Goal: Communication & Community: Answer question/provide support

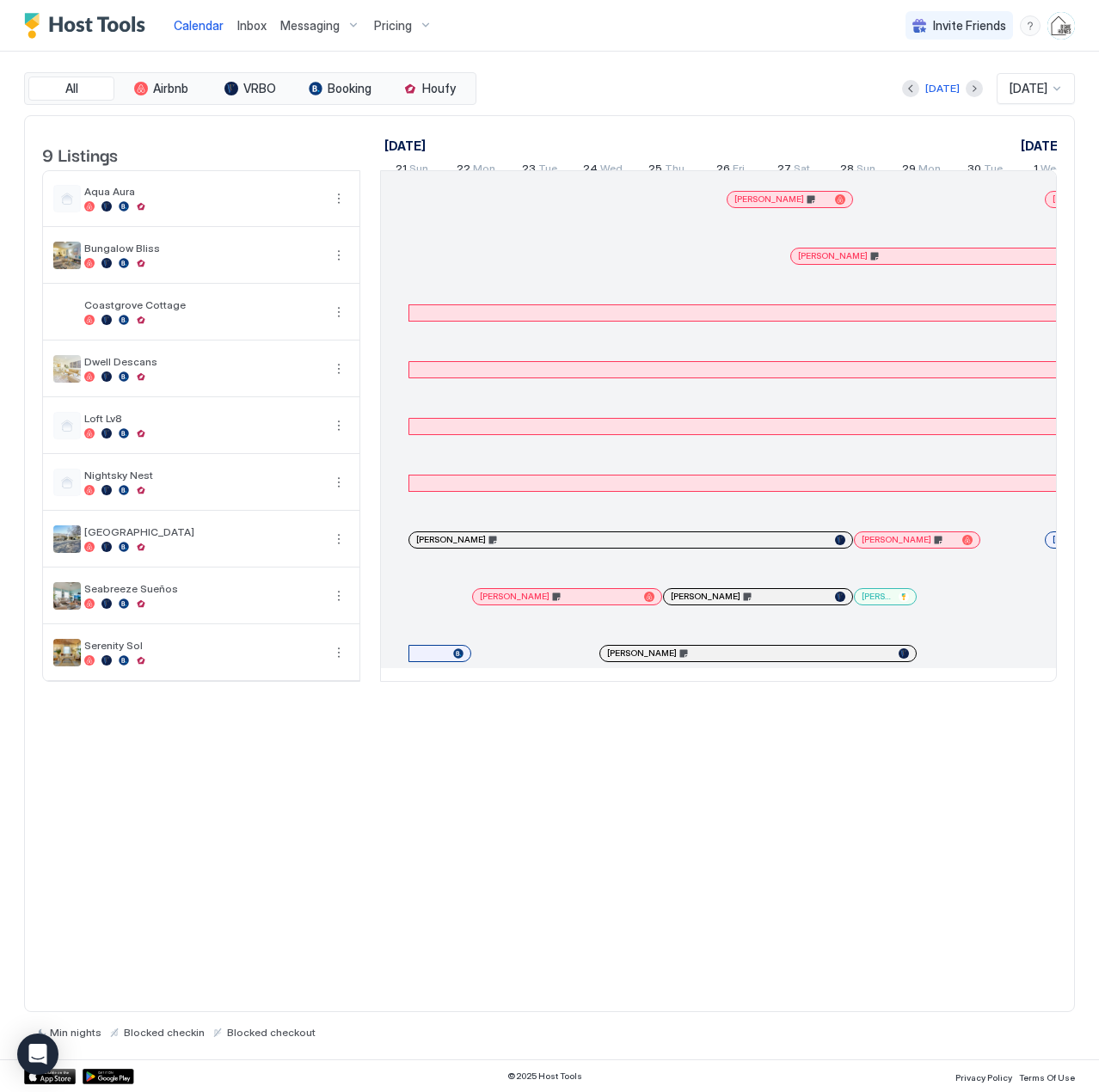
drag, startPoint x: 0, startPoint y: 0, endPoint x: 259, endPoint y: 29, distance: 260.6
click at [259, 29] on span "Inbox" at bounding box center [252, 25] width 29 height 14
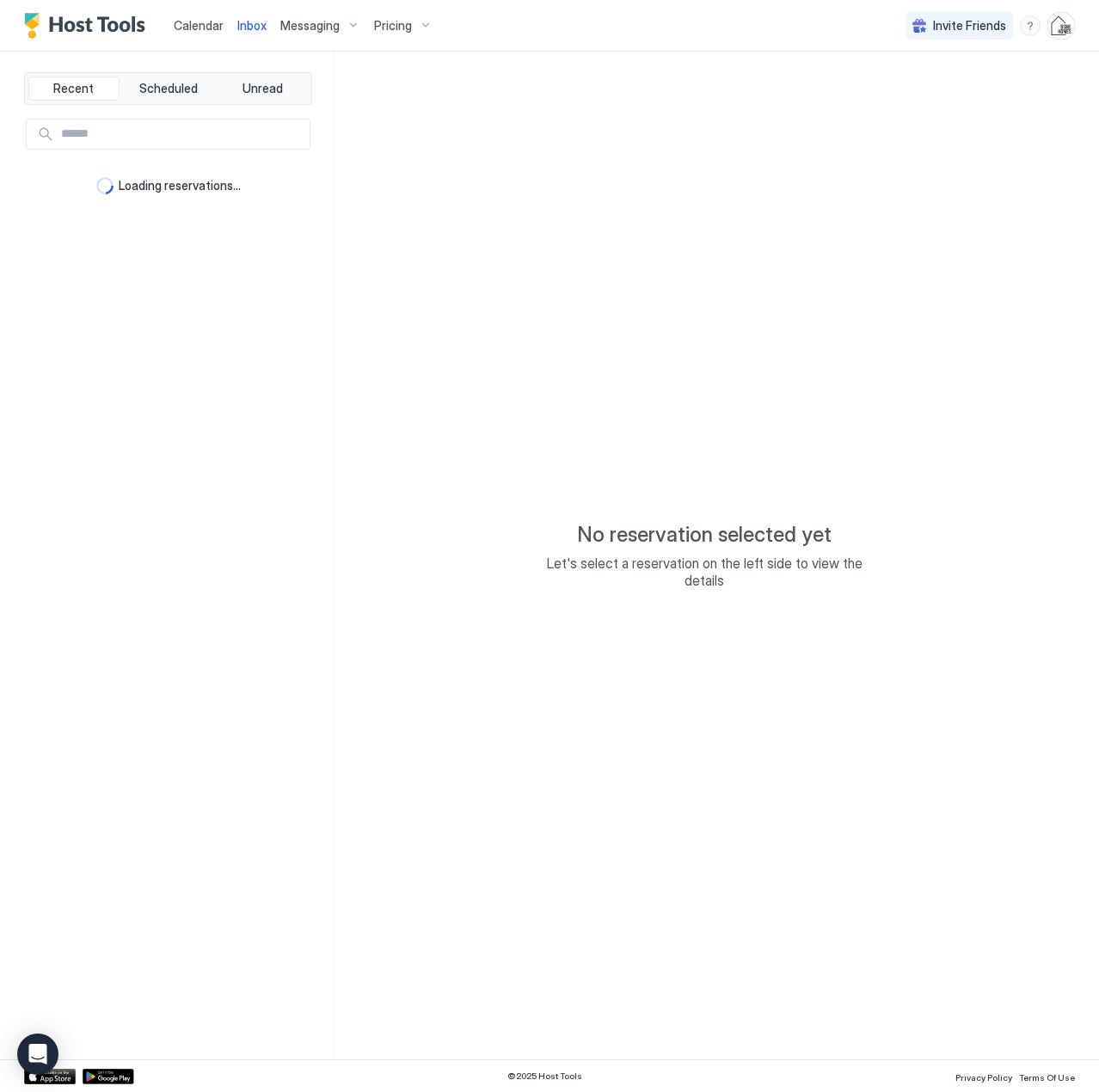
type textarea "*"
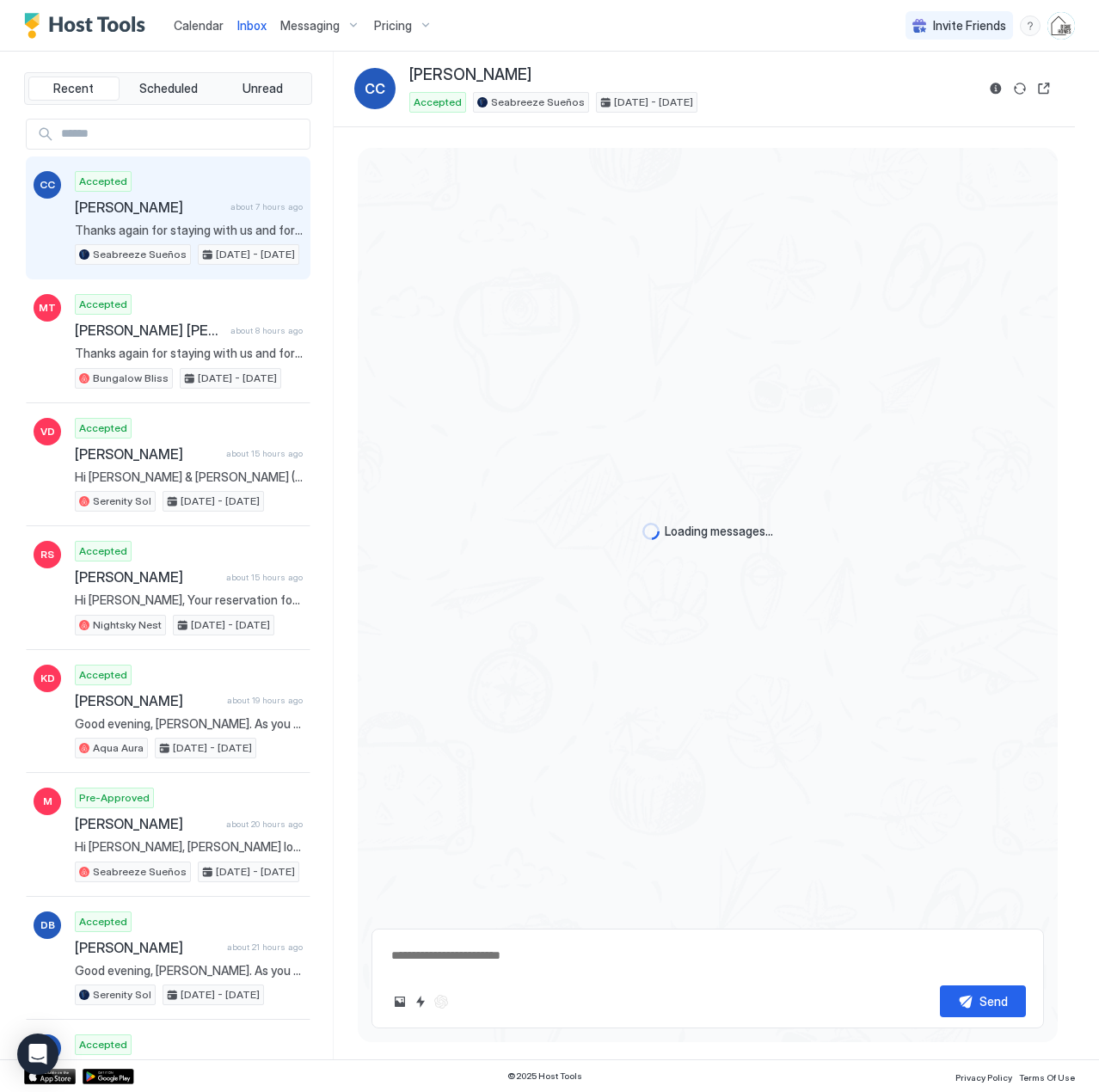
scroll to position [2632, 0]
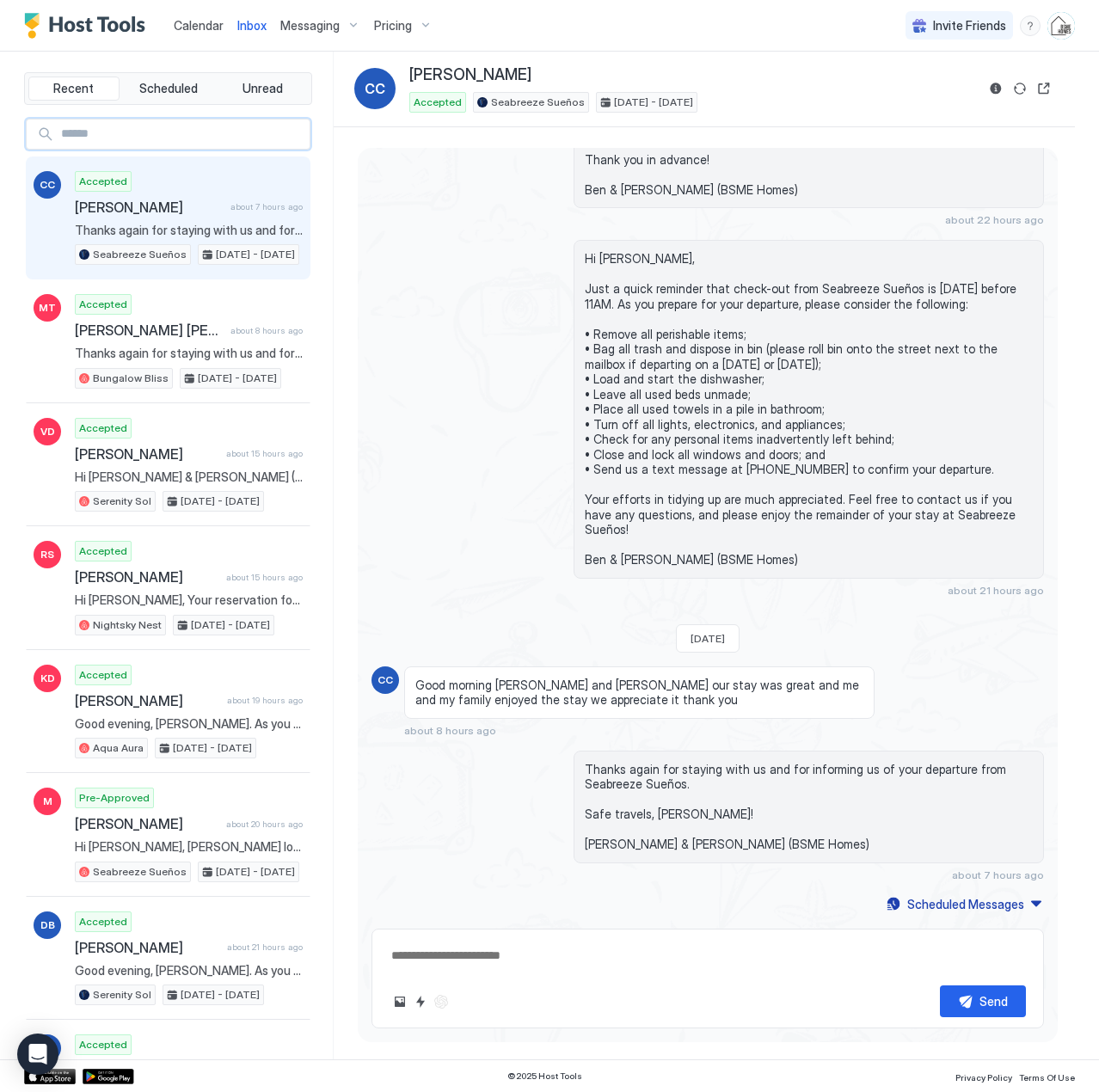
click at [194, 135] on input "Input Field" at bounding box center [181, 134] width 255 height 29
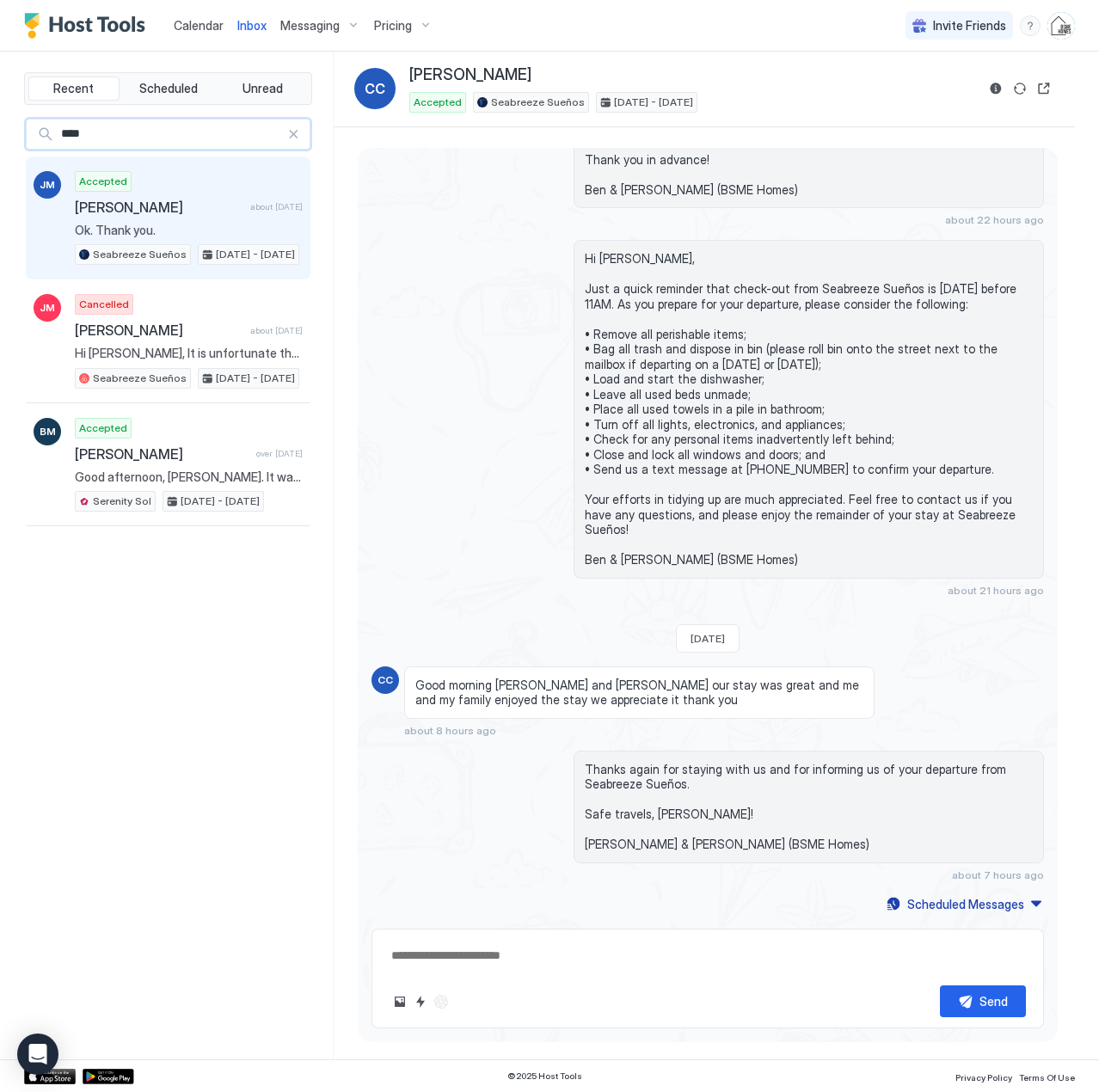
type input "****"
click at [151, 209] on span "[PERSON_NAME]" at bounding box center [159, 207] width 169 height 17
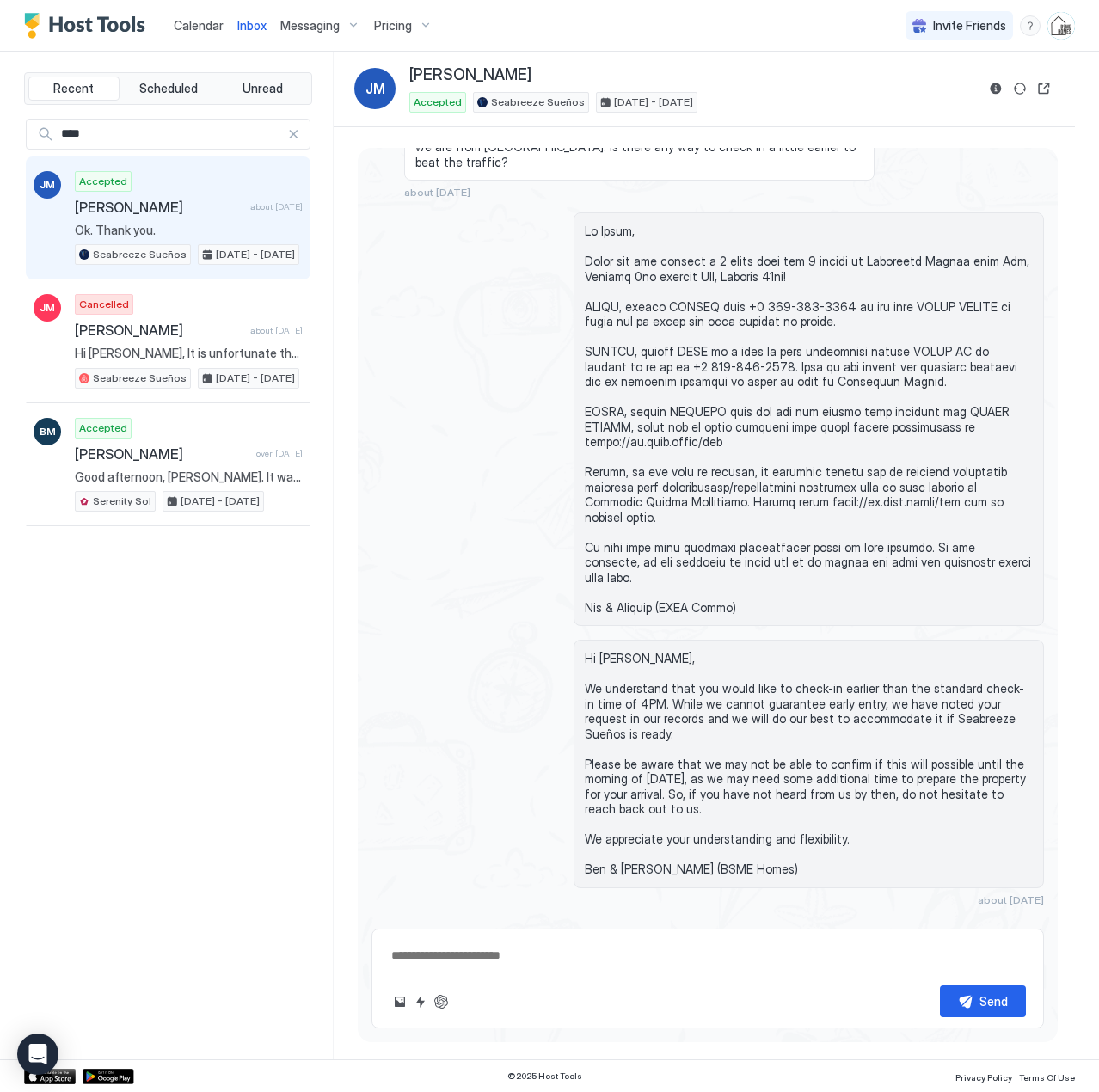
scroll to position [833, 0]
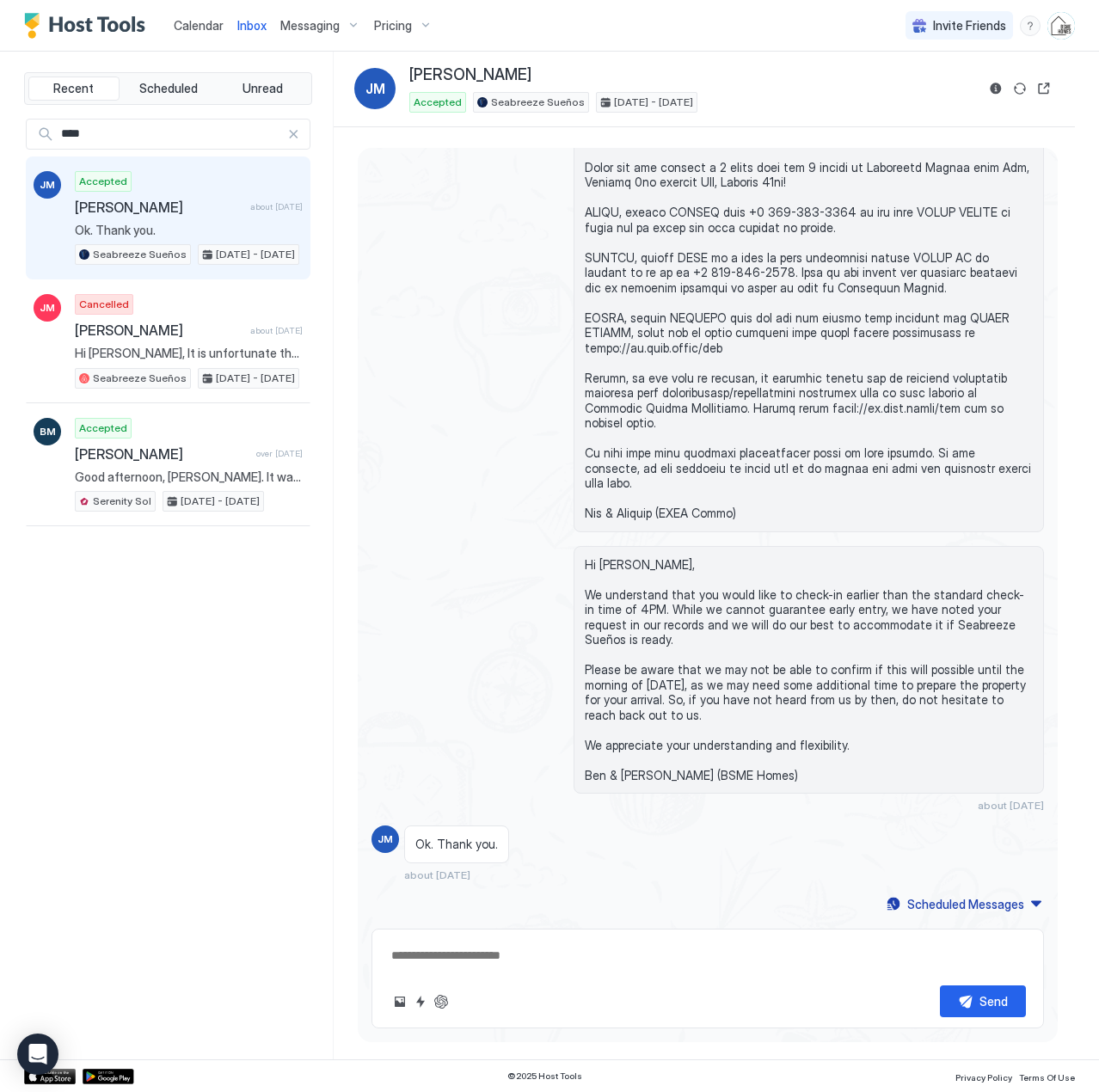
click at [203, 27] on span "Calendar" at bounding box center [198, 25] width 50 height 14
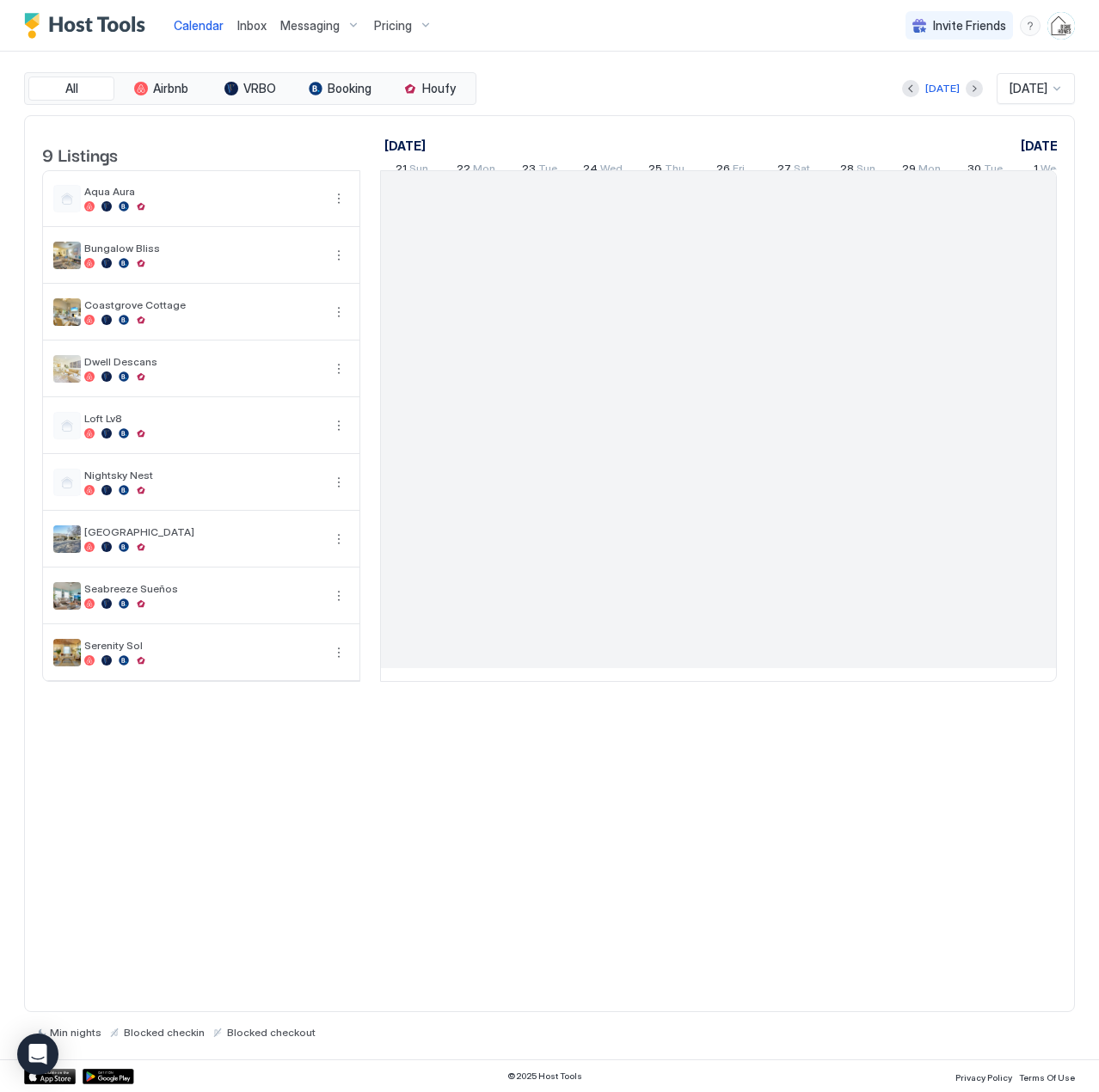
scroll to position [0, 956]
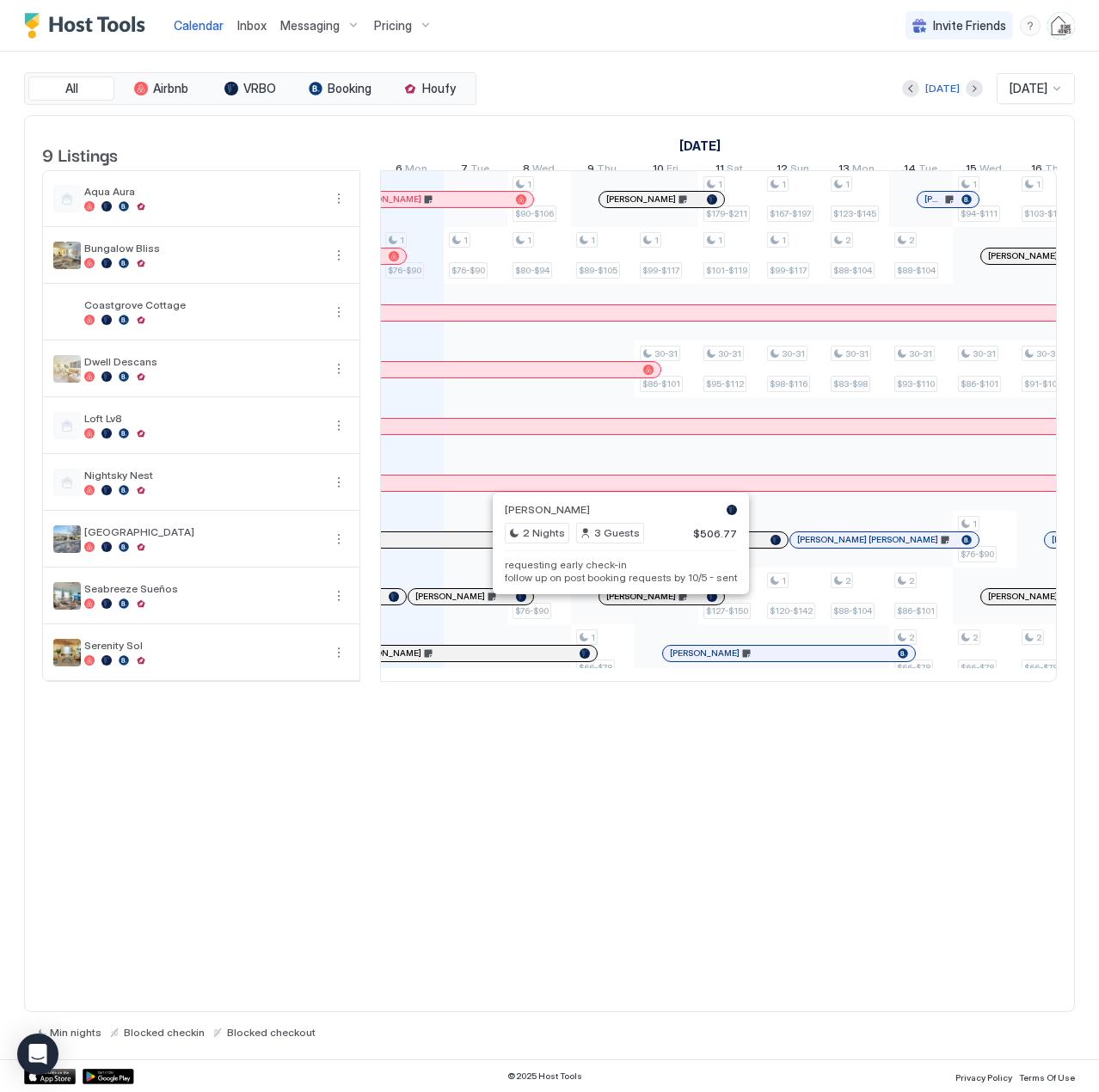
click at [614, 604] on div at bounding box center [614, 597] width 14 height 14
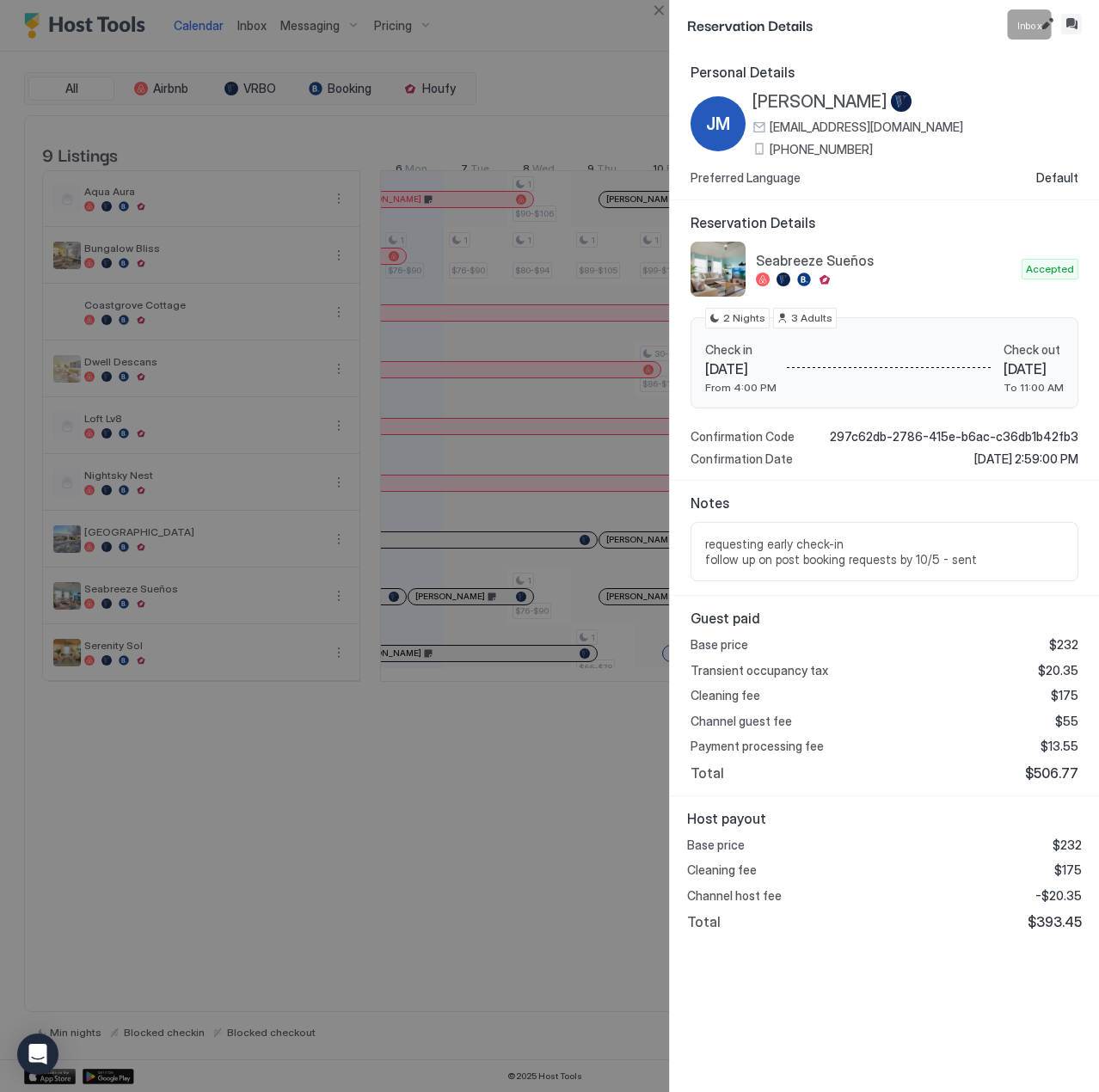
click at [1069, 27] on button "Inbox" at bounding box center [1071, 23] width 21 height 21
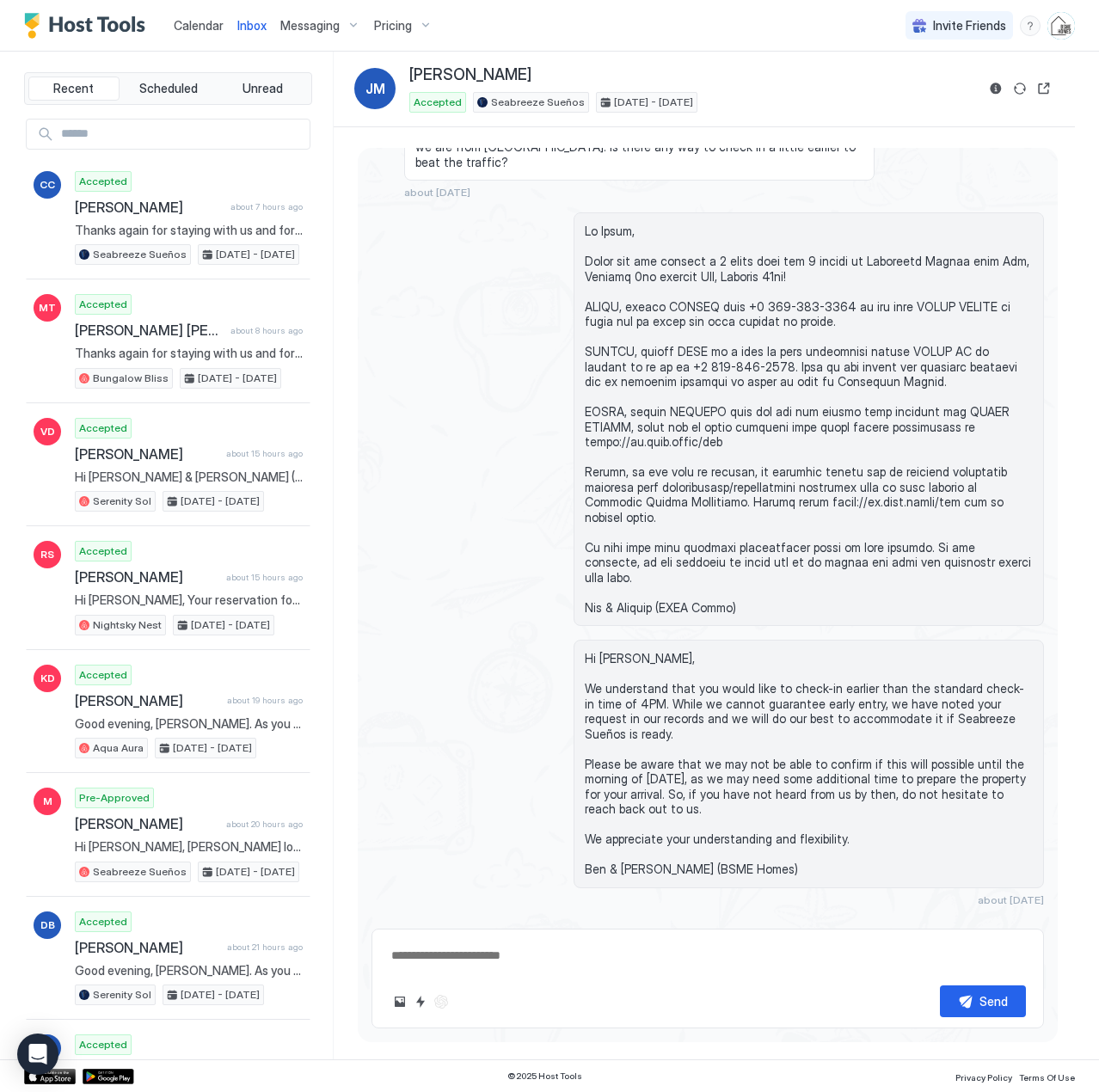
scroll to position [833, 0]
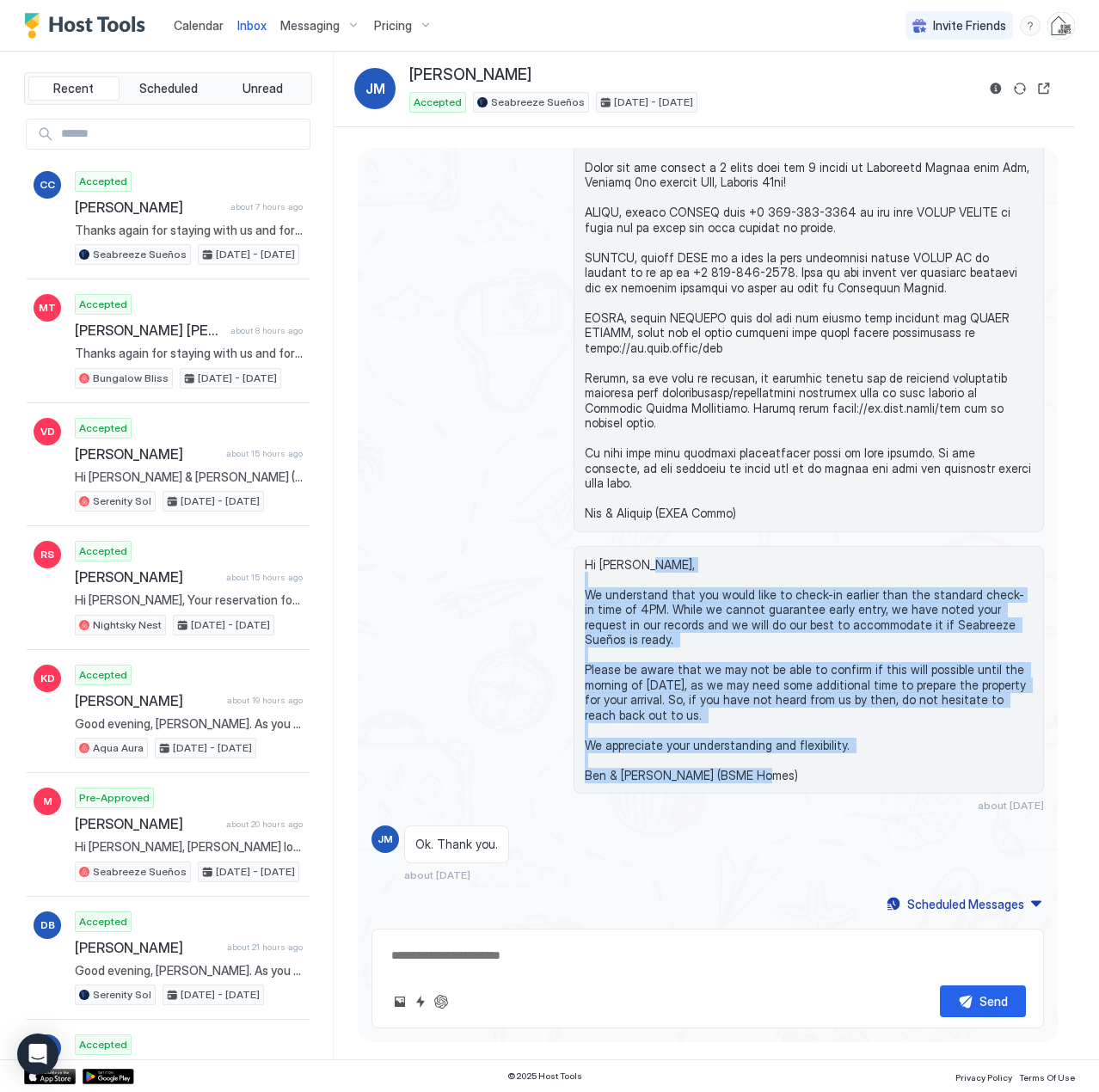
drag, startPoint x: 581, startPoint y: 608, endPoint x: 793, endPoint y: 776, distance: 270.5
click at [793, 776] on span "Hi [PERSON_NAME], We understand that you would like to check-in earlier than th…" at bounding box center [808, 670] width 448 height 227
copy span "We understand that you would like to check-in earlier than the standard check-i…"
click at [991, 86] on button "Reservation information" at bounding box center [995, 88] width 21 height 21
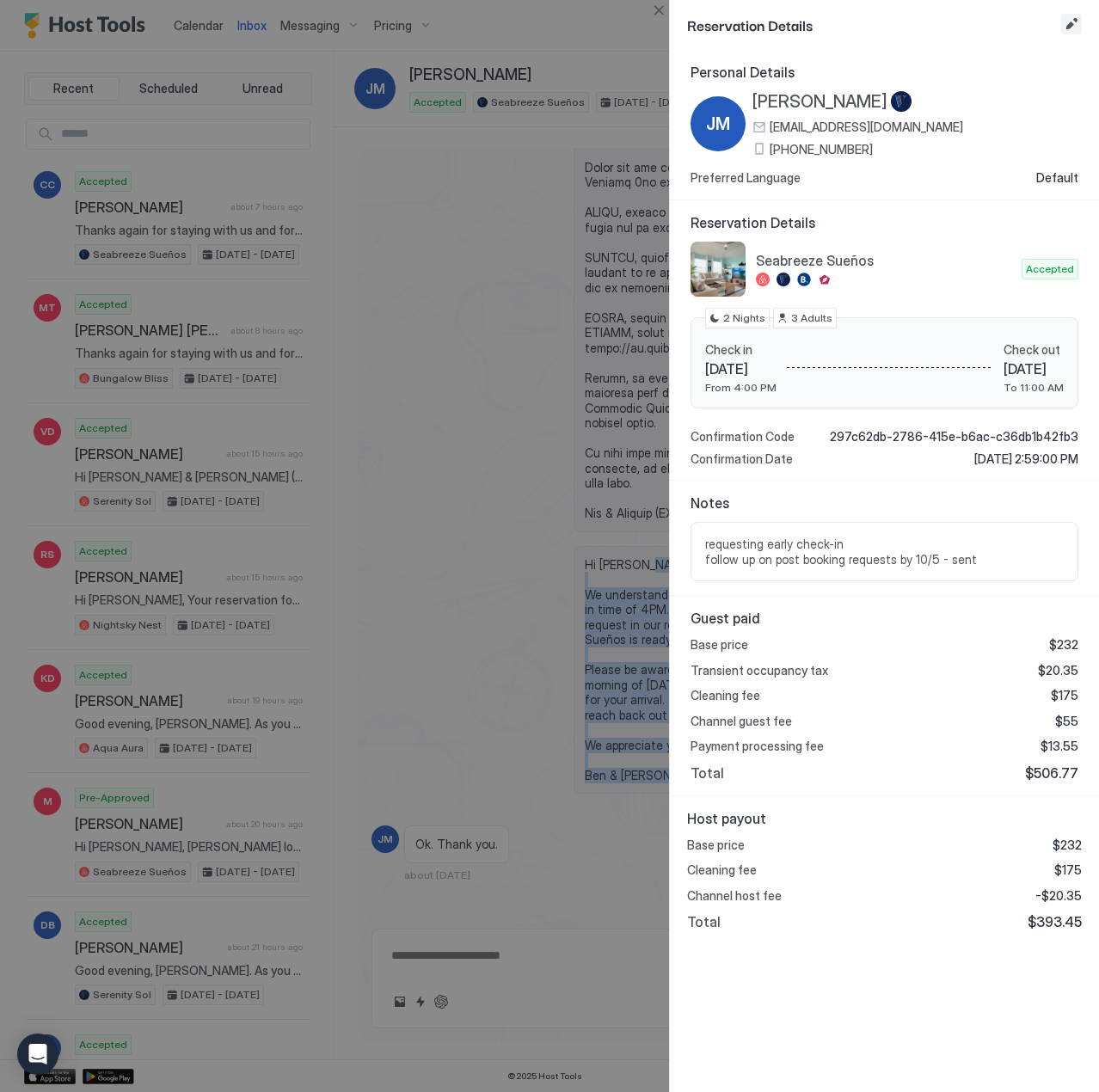
click at [1067, 19] on button "Edit reservation" at bounding box center [1071, 23] width 21 height 21
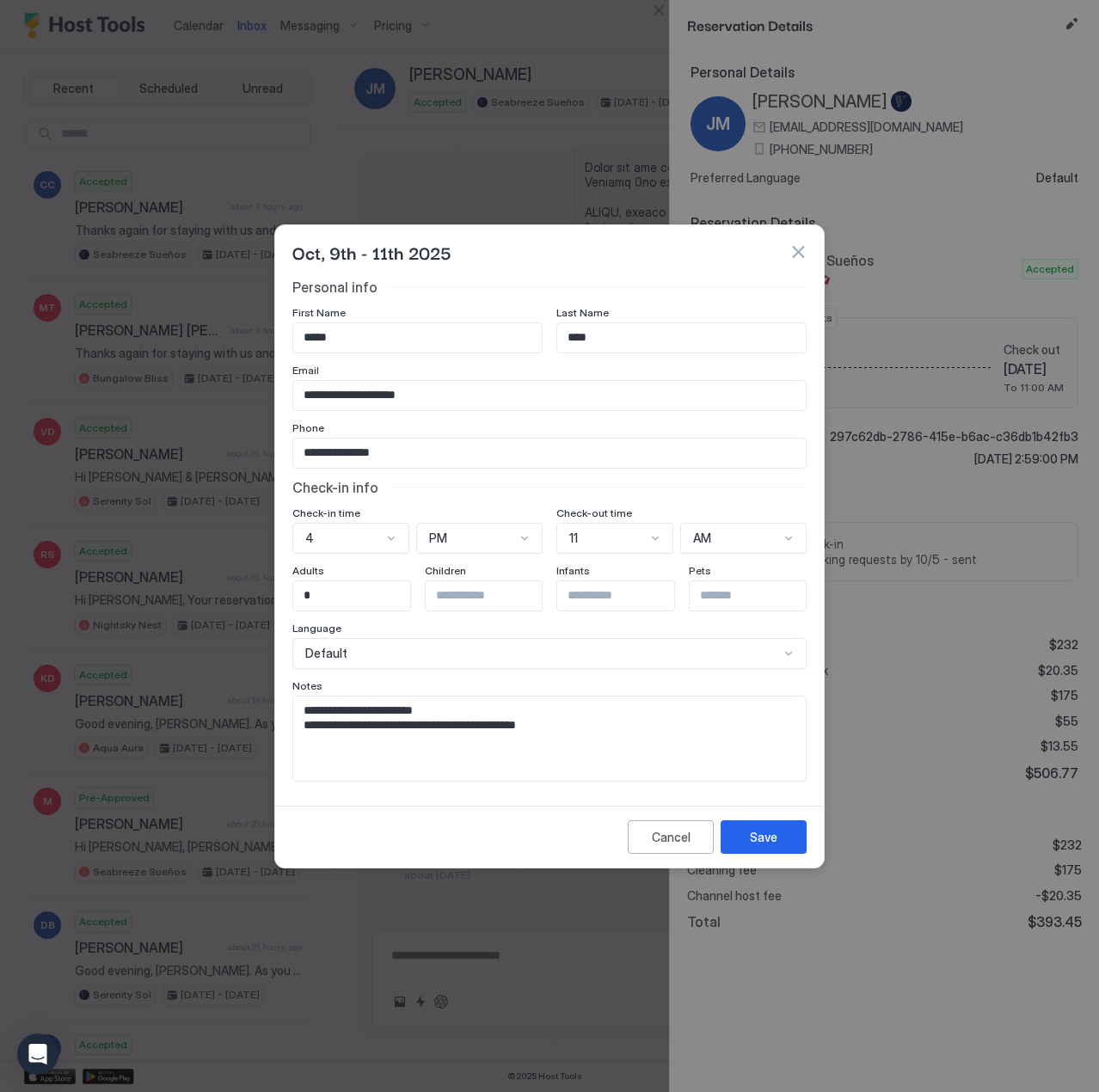
click at [632, 722] on textarea "**********" at bounding box center [550, 738] width 513 height 84
type textarea "**********"
click at [773, 832] on div "Save" at bounding box center [763, 838] width 27 height 18
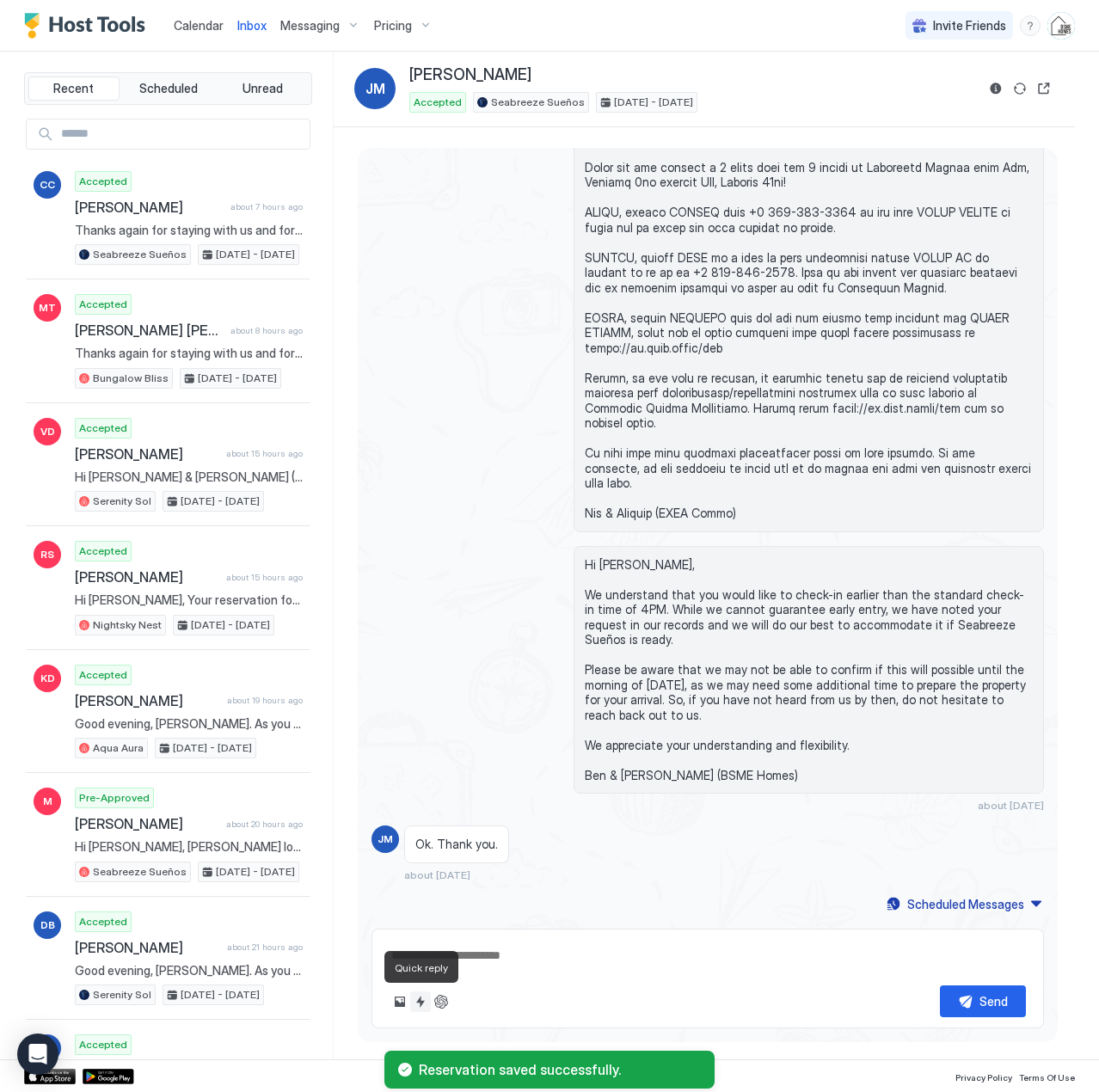
click at [417, 1001] on button "Quick reply" at bounding box center [420, 1002] width 21 height 21
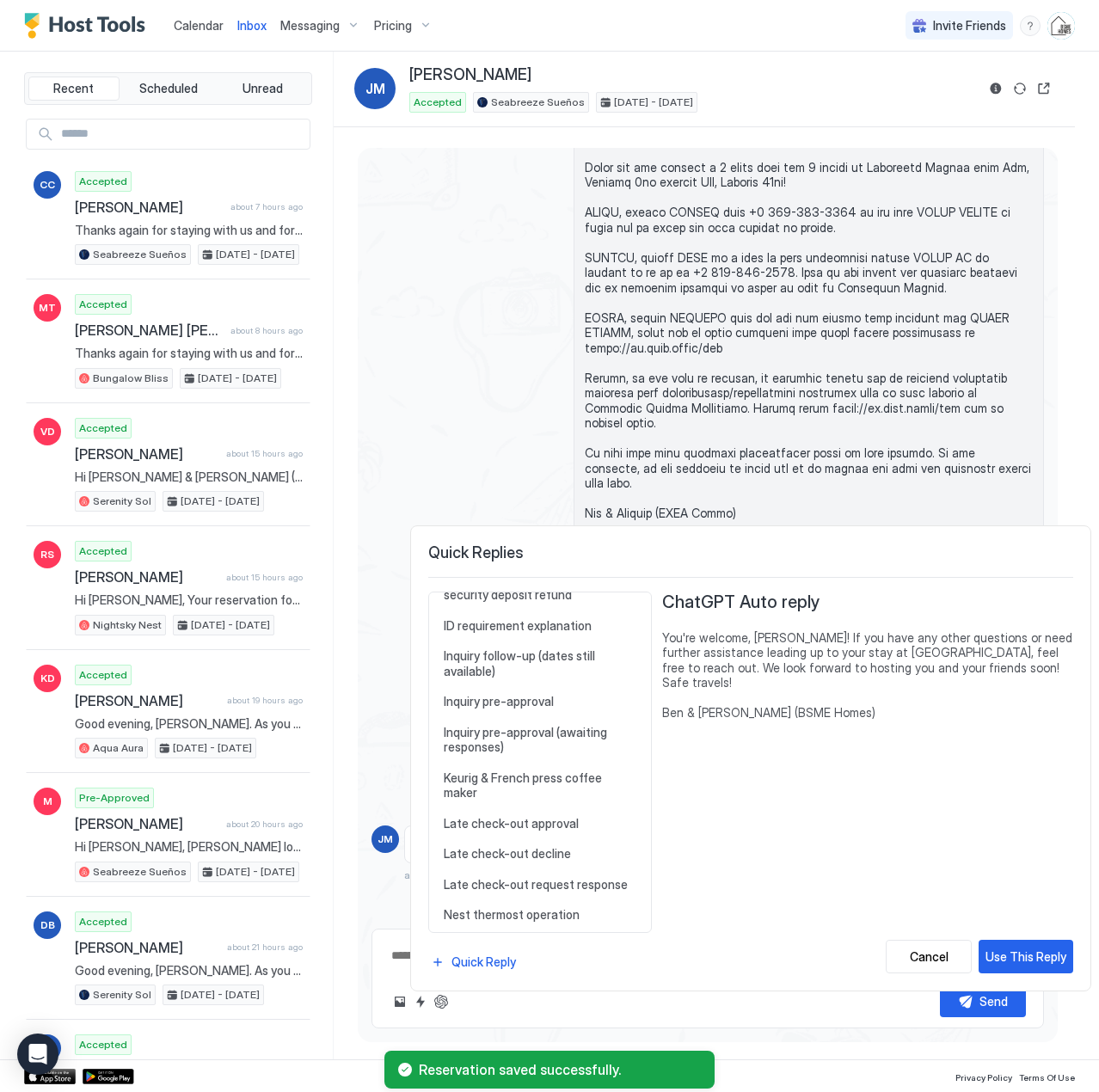
scroll to position [774, 0]
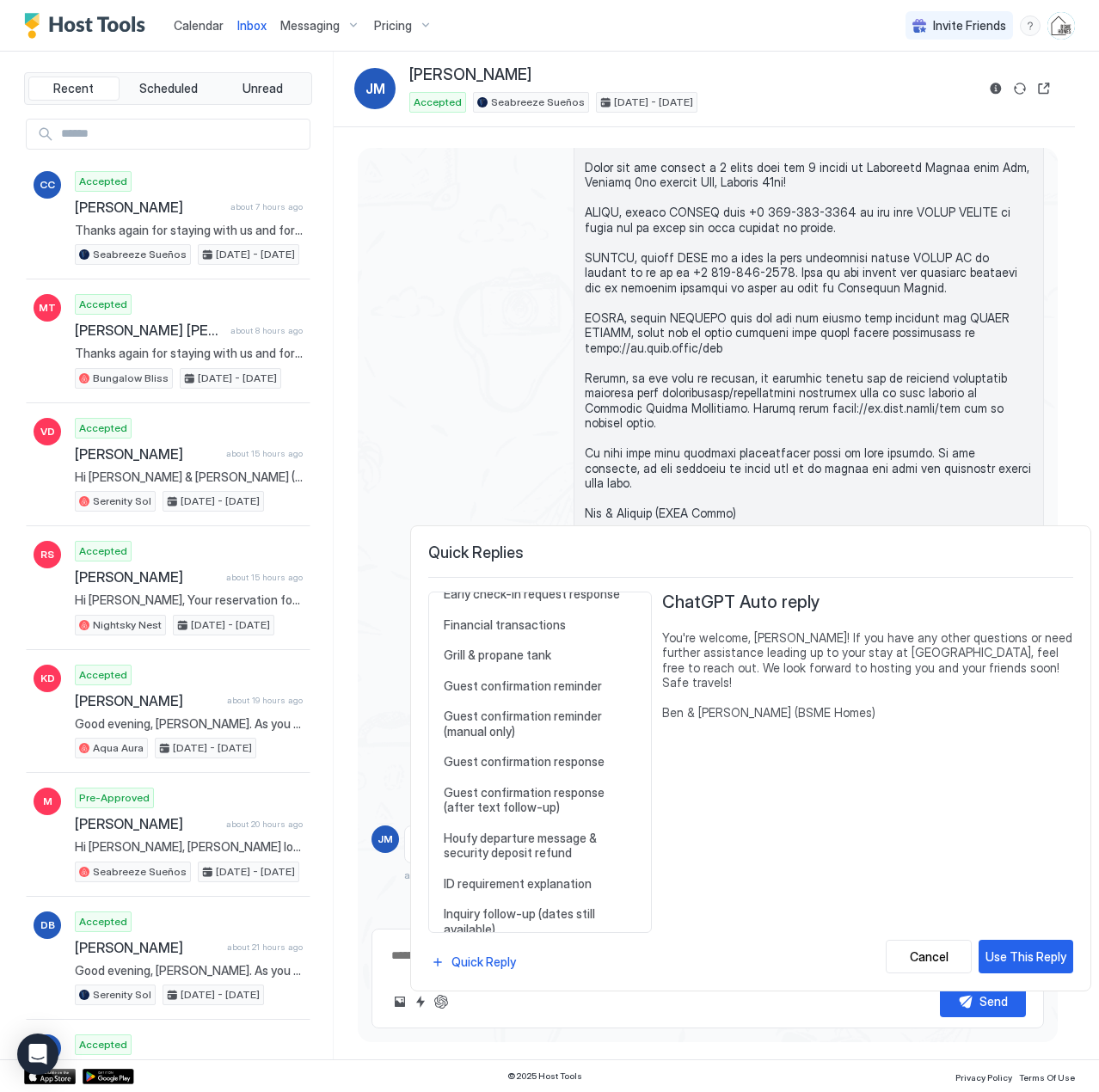
click at [1000, 82] on div at bounding box center [550, 546] width 1099 height 1092
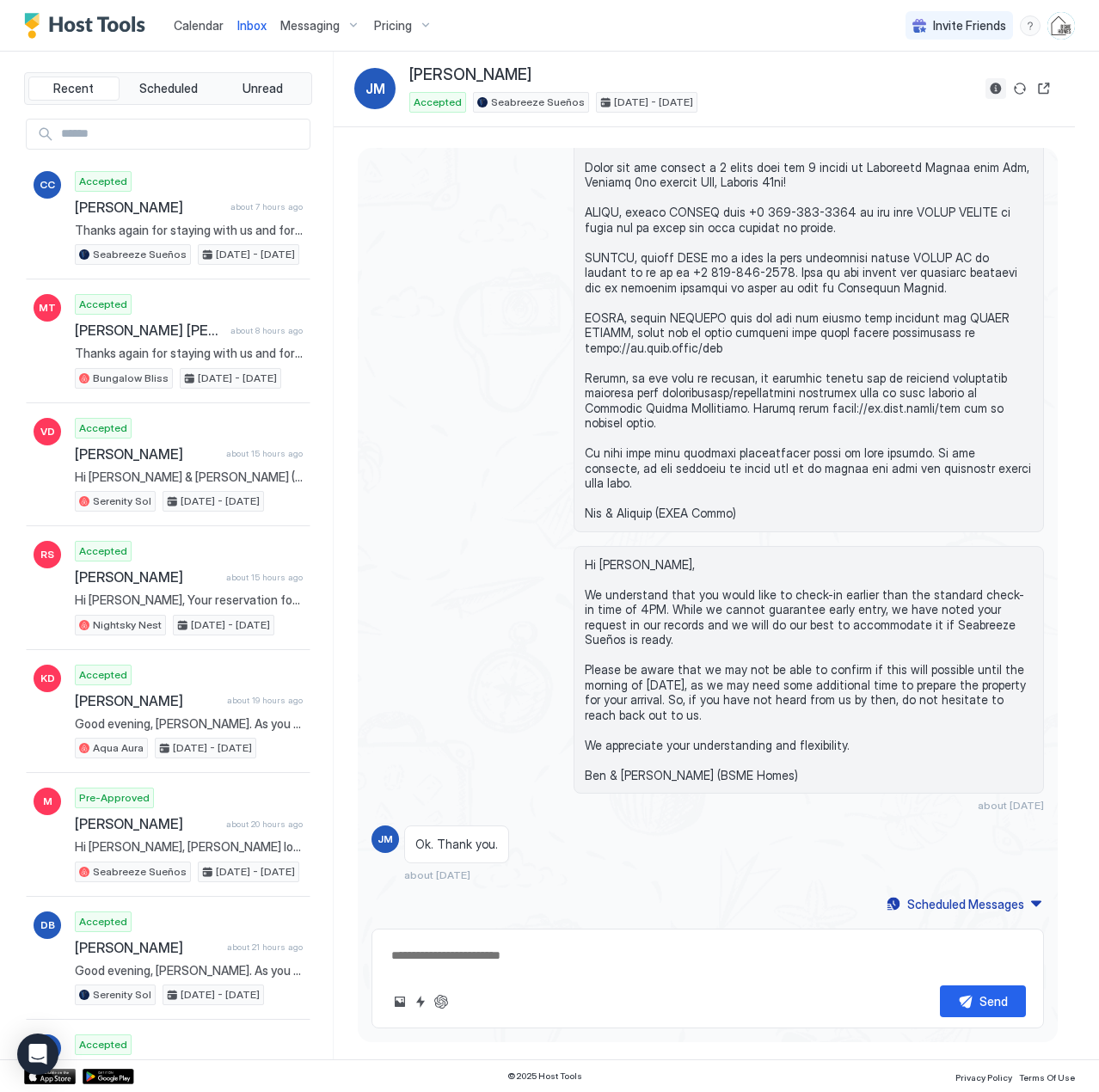
click at [996, 85] on button "Reservation information" at bounding box center [995, 88] width 21 height 21
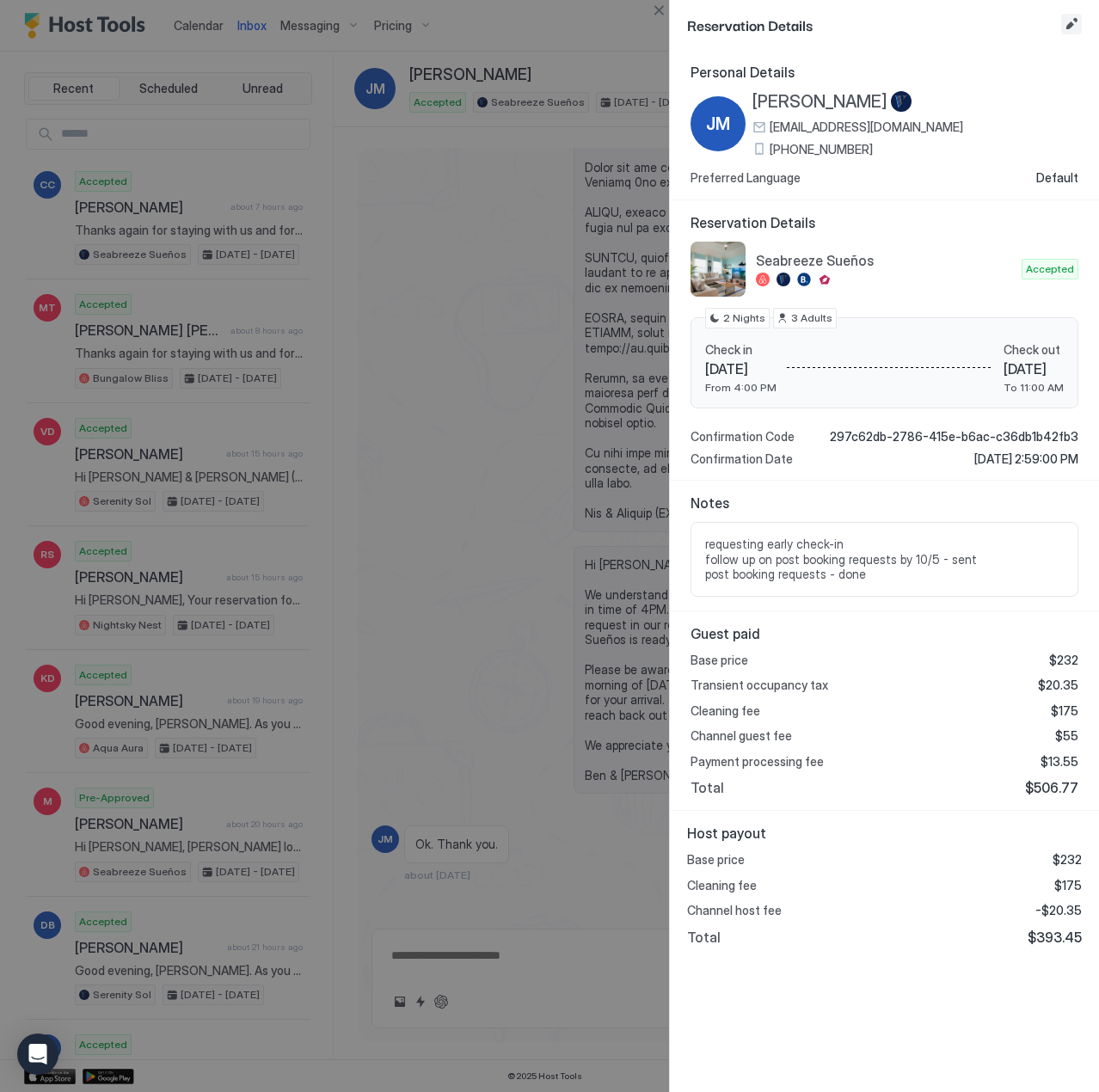
click at [1067, 29] on button "Edit reservation" at bounding box center [1071, 23] width 21 height 21
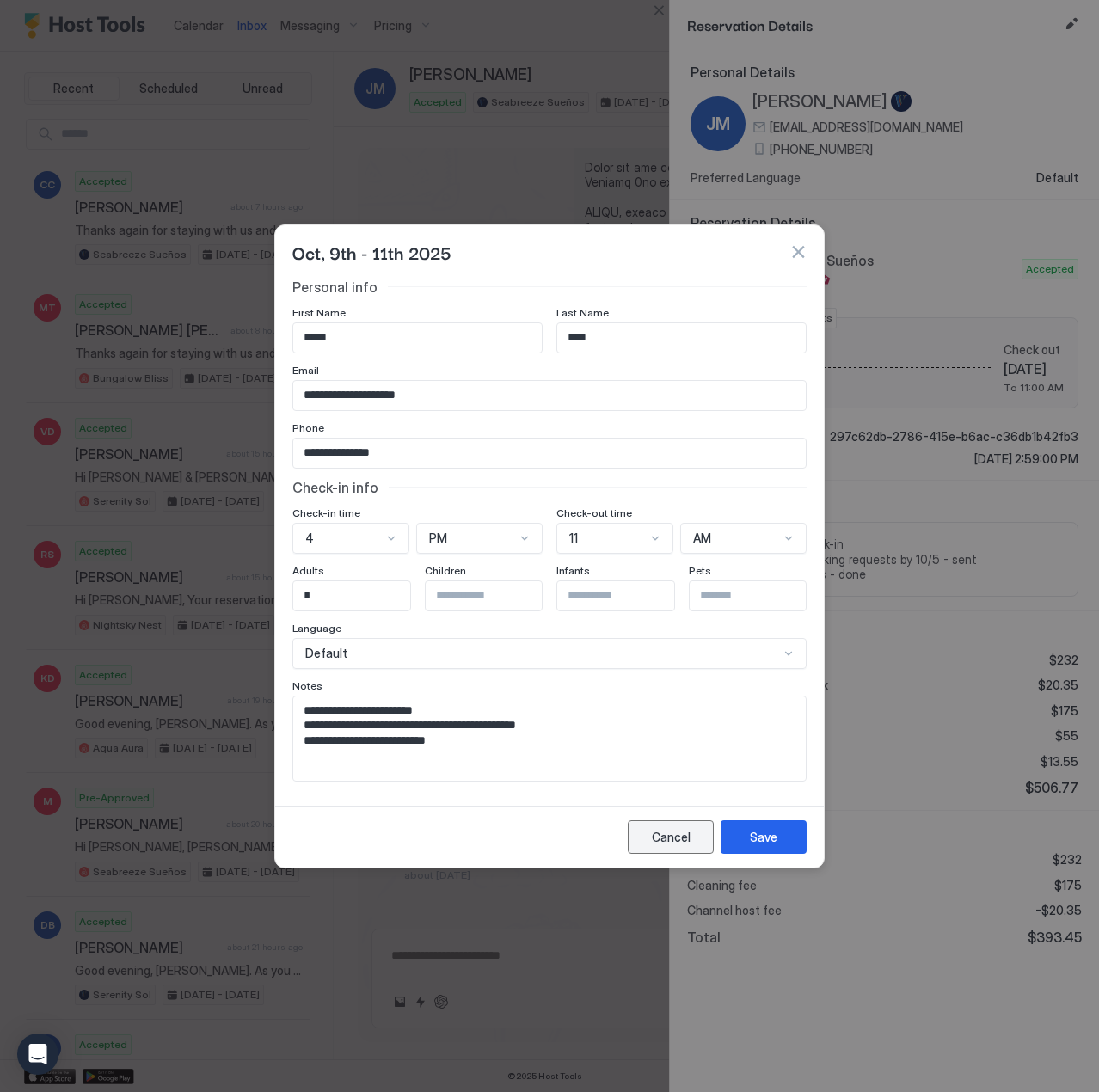
click at [659, 838] on div "Cancel" at bounding box center [670, 838] width 39 height 18
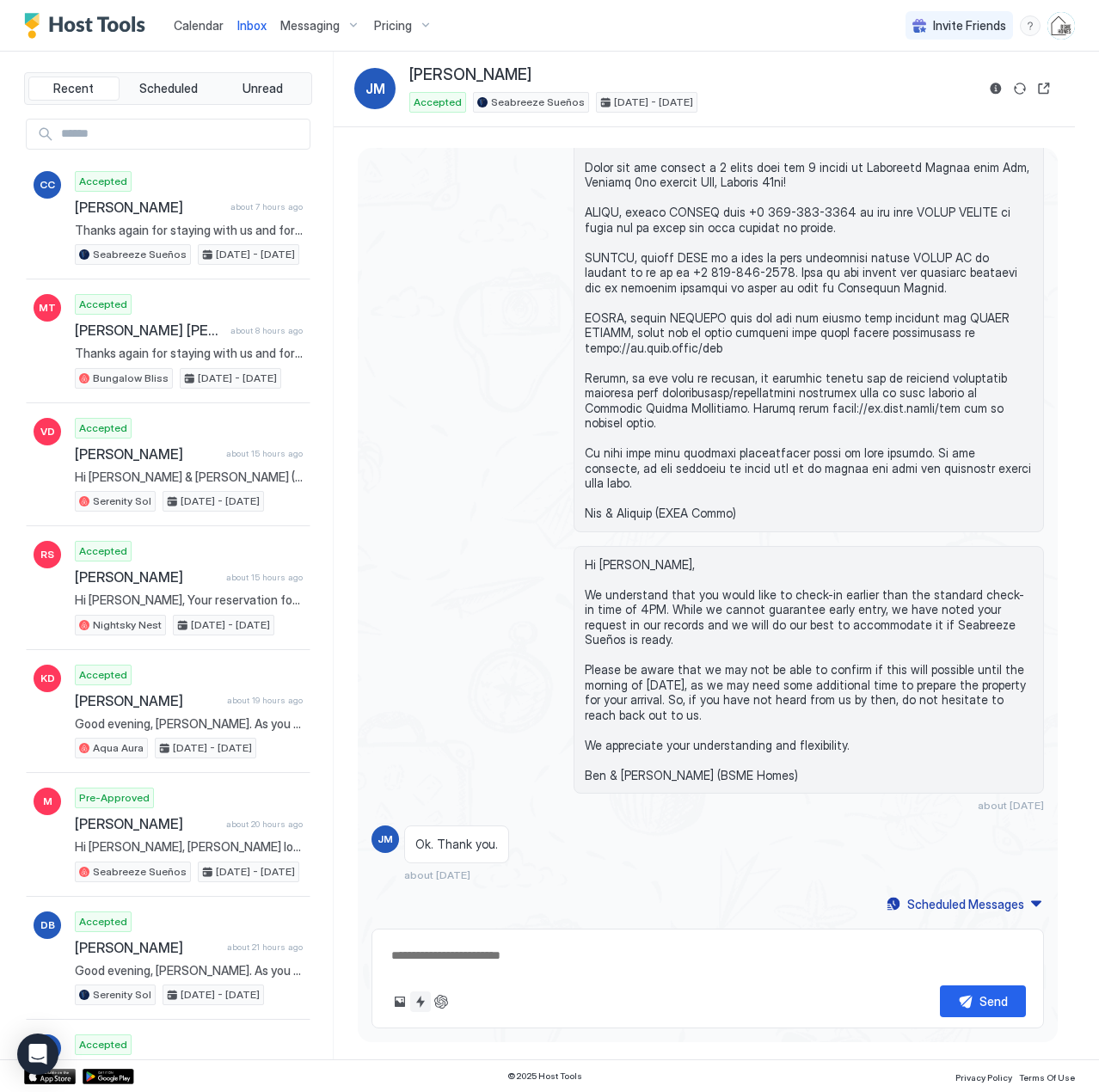
click at [419, 1008] on button "Quick reply" at bounding box center [420, 1002] width 21 height 21
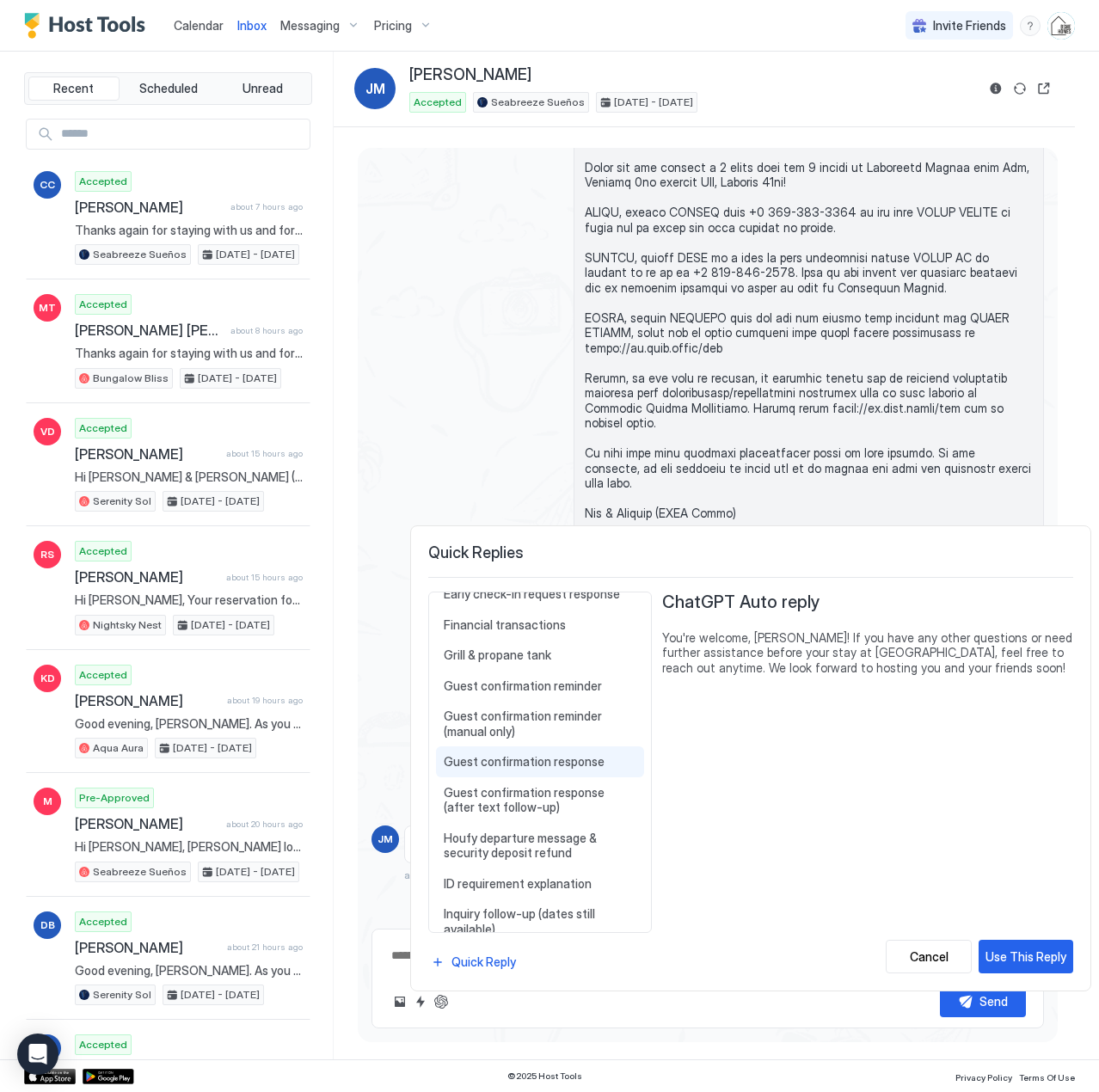
click at [526, 761] on span "Guest confirmation response" at bounding box center [540, 762] width 192 height 15
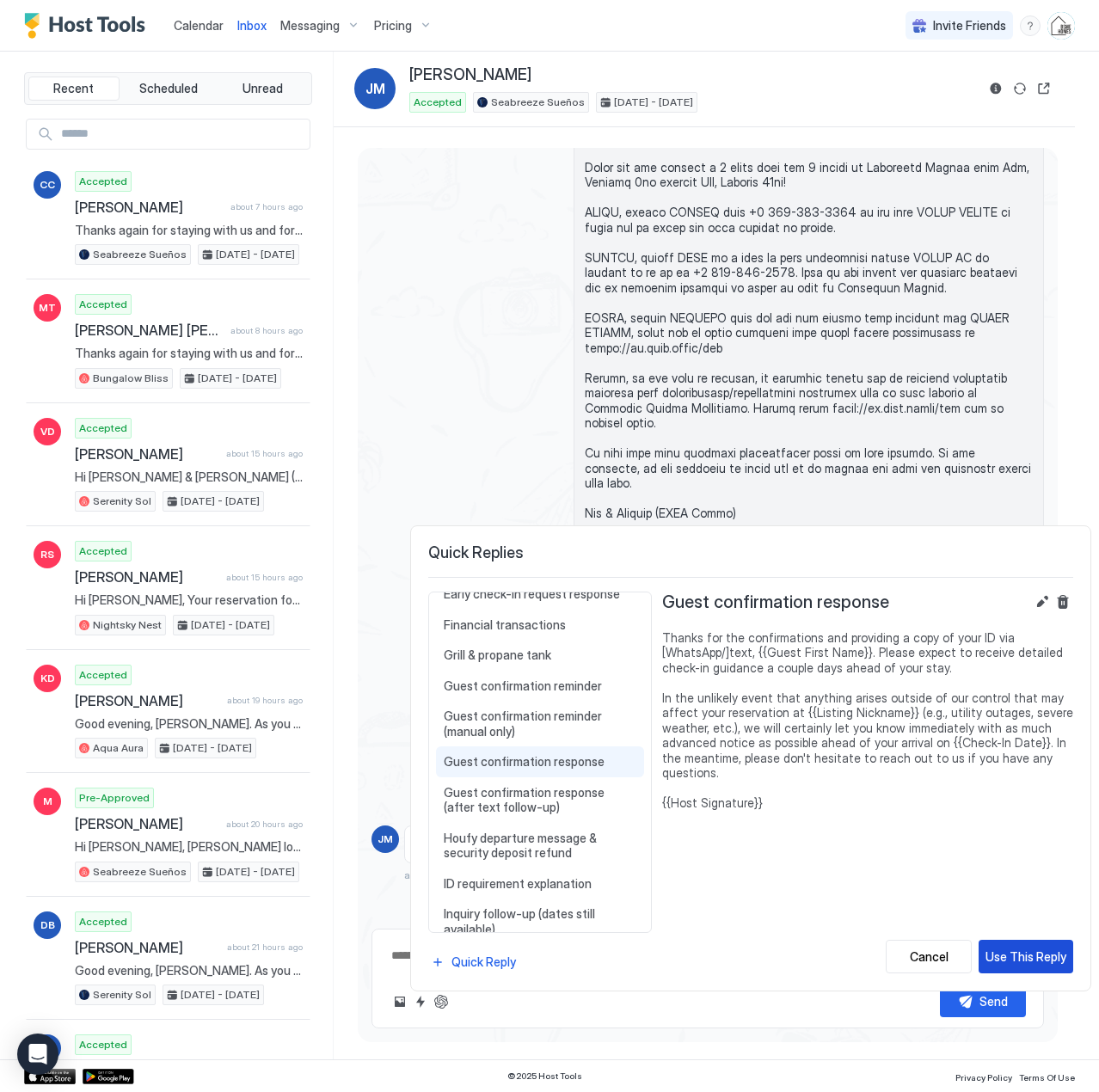
click at [997, 957] on div "Use This Reply" at bounding box center [1026, 957] width 81 height 18
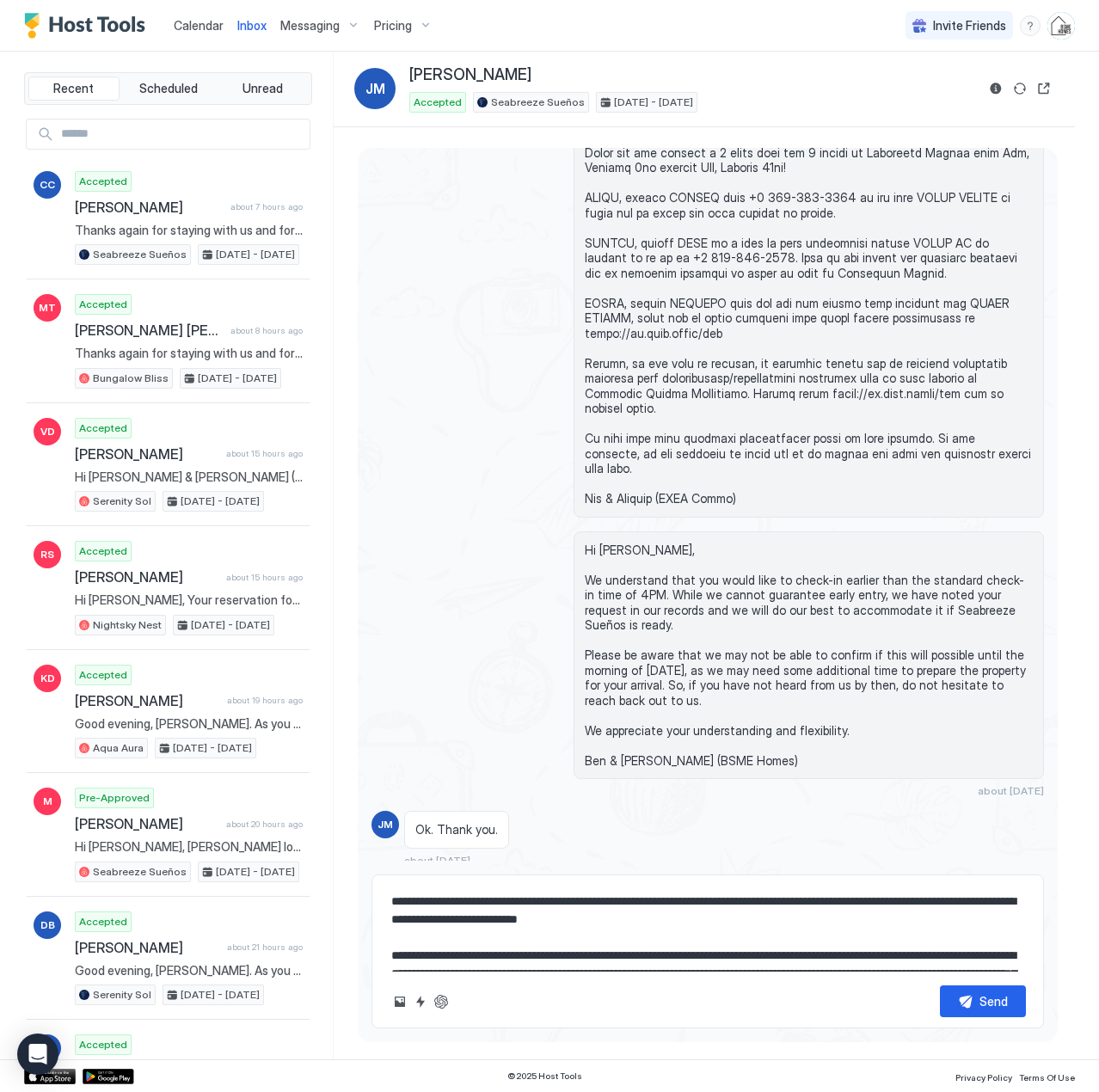
click at [580, 907] on textarea "**********" at bounding box center [707, 928] width 636 height 86
click at [640, 897] on textarea "**********" at bounding box center [707, 928] width 636 height 86
click at [724, 900] on textarea "**********" at bounding box center [707, 928] width 636 height 86
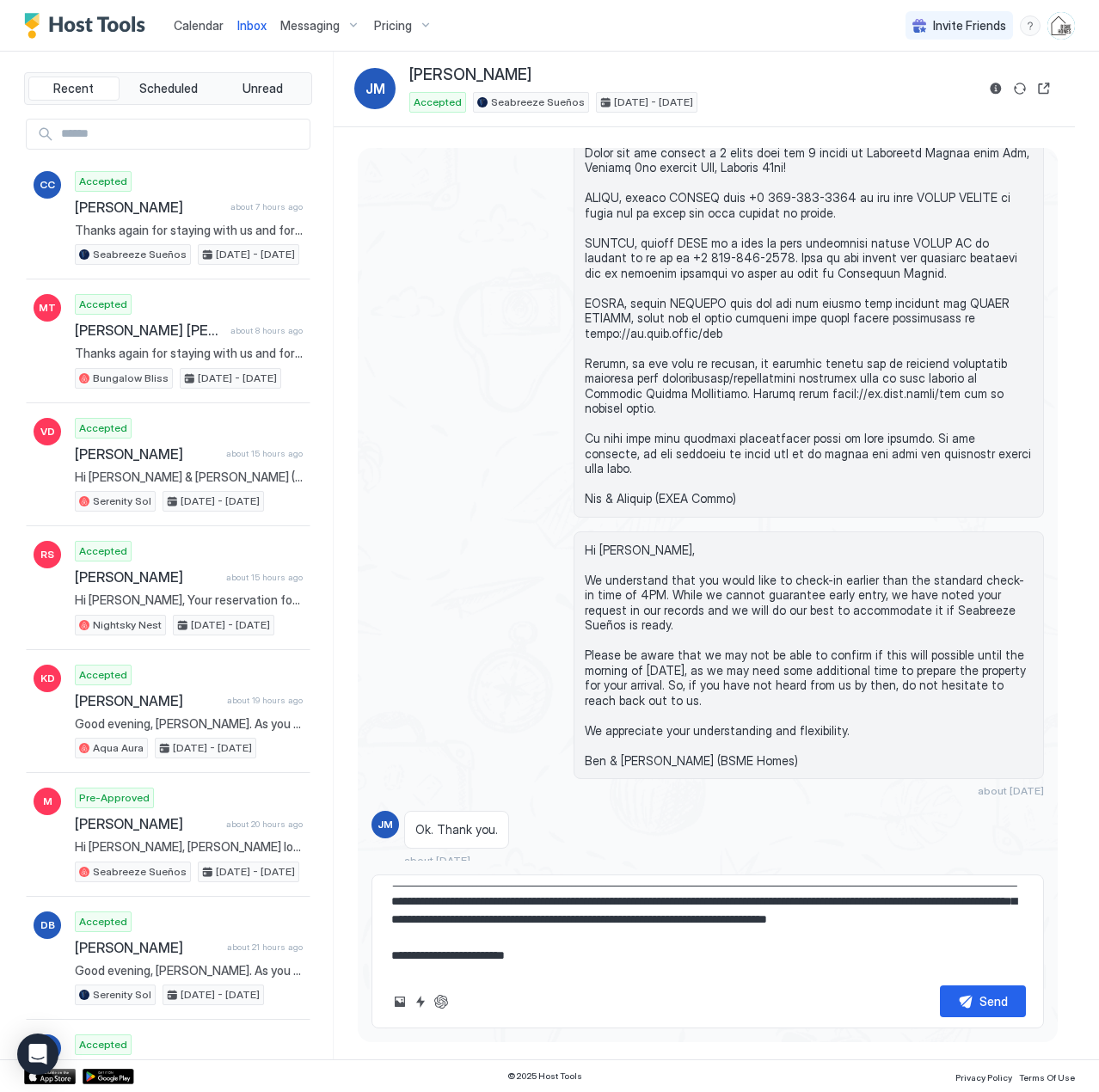
scroll to position [887, 0]
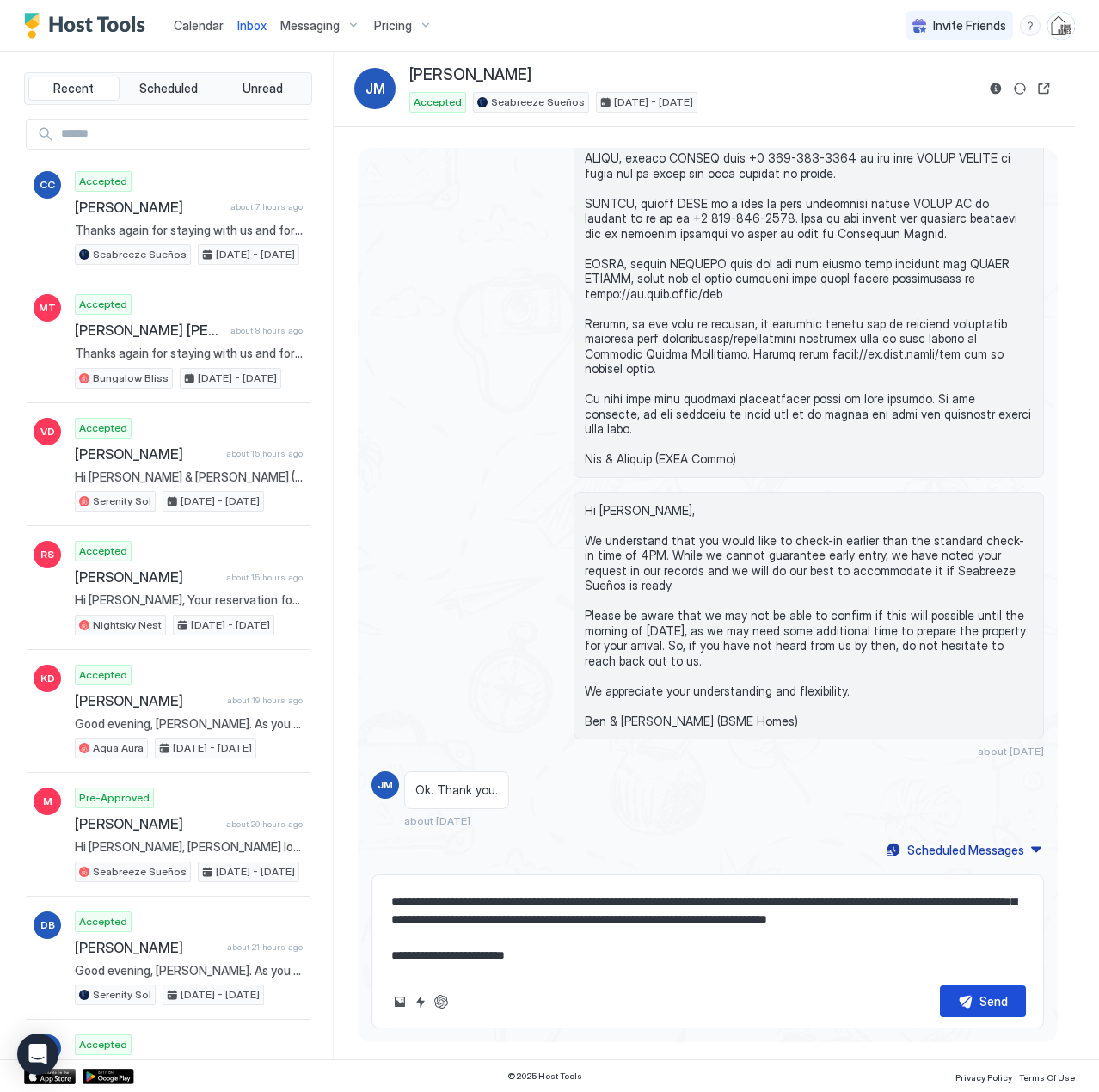
type textarea "**********"
click at [971, 995] on button "Send" at bounding box center [982, 1001] width 86 height 32
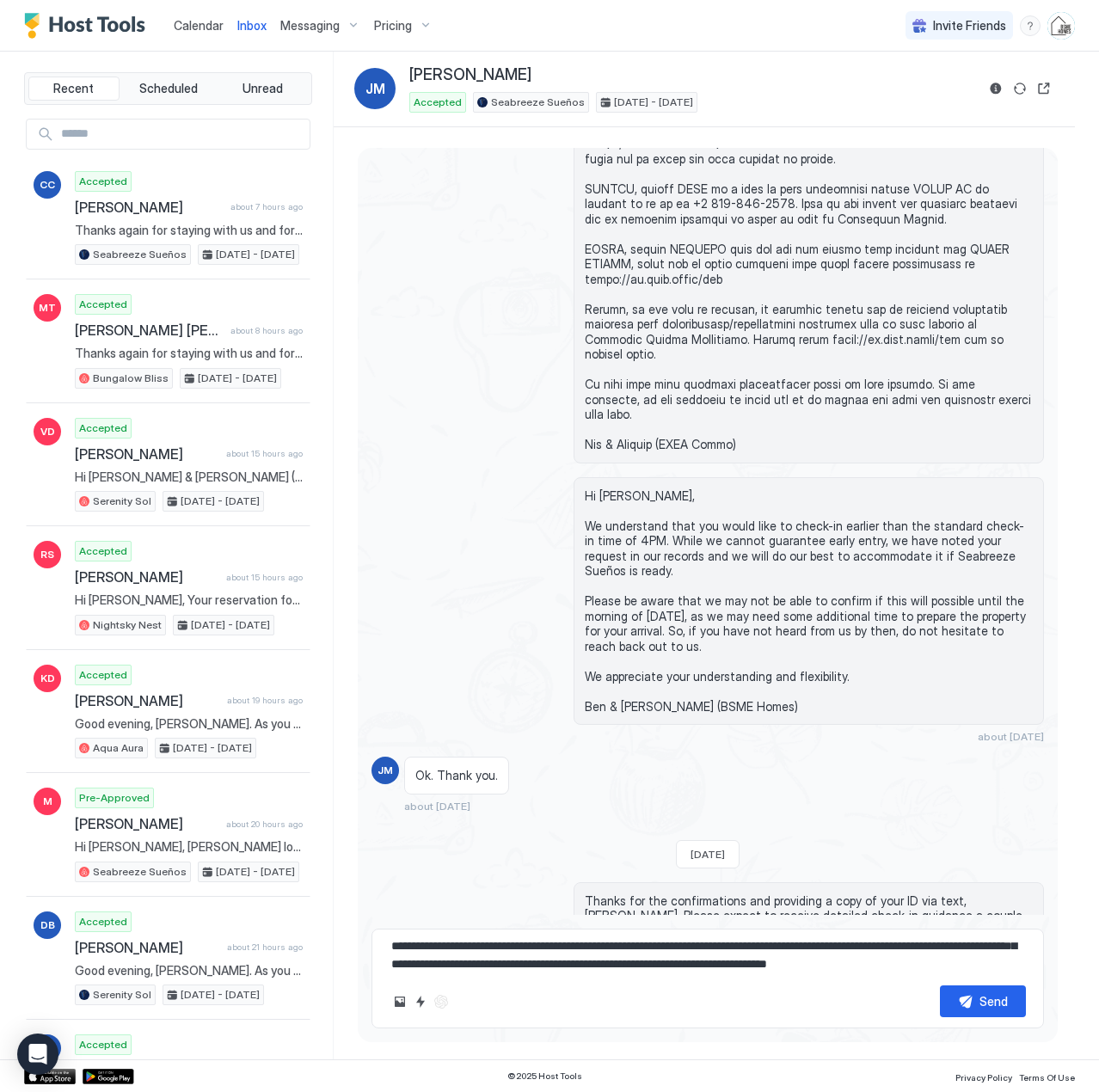
scroll to position [0, 0]
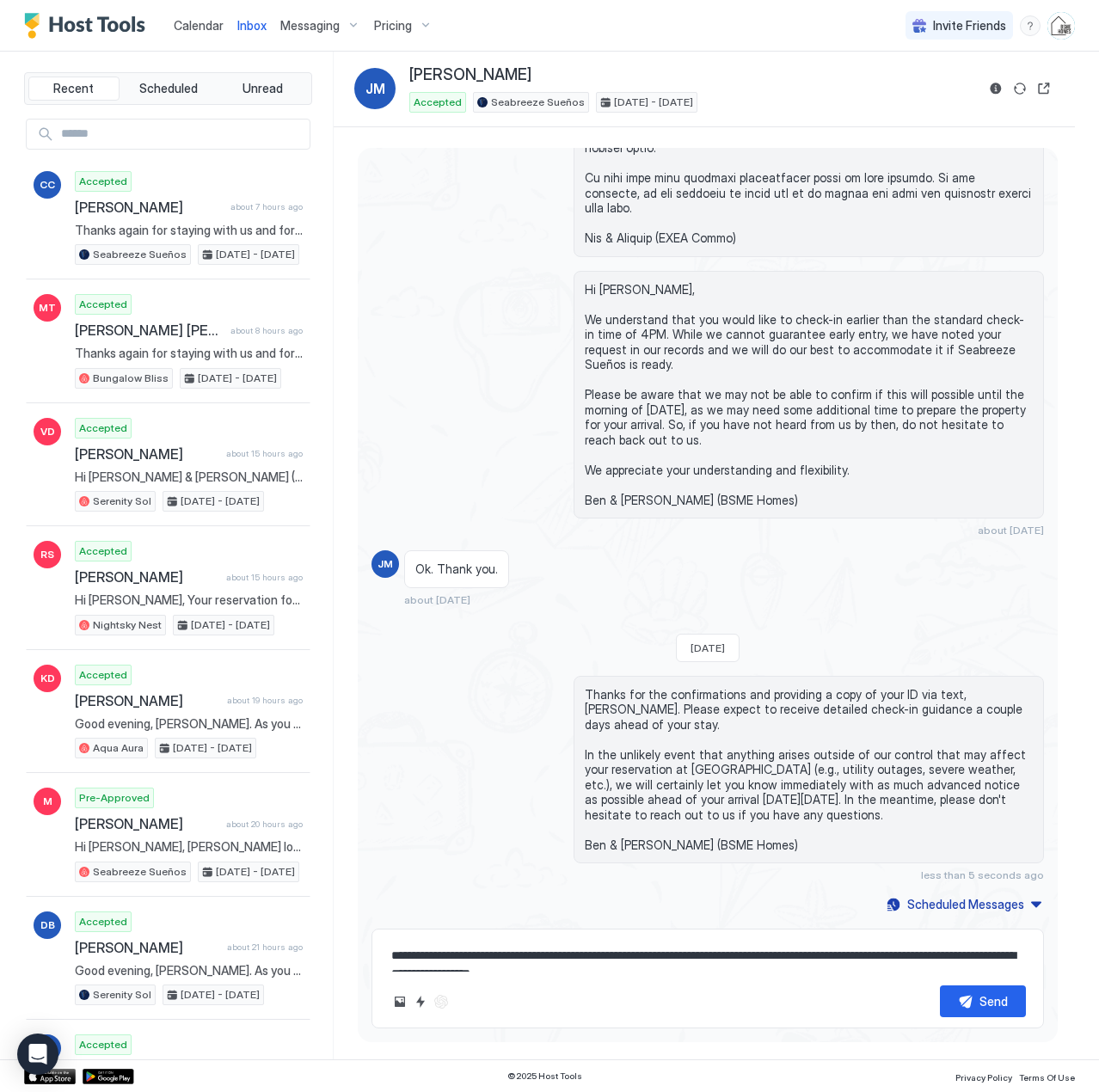
drag, startPoint x: 179, startPoint y: 30, endPoint x: 145, endPoint y: 37, distance: 34.7
click at [179, 30] on span "Calendar" at bounding box center [198, 25] width 50 height 14
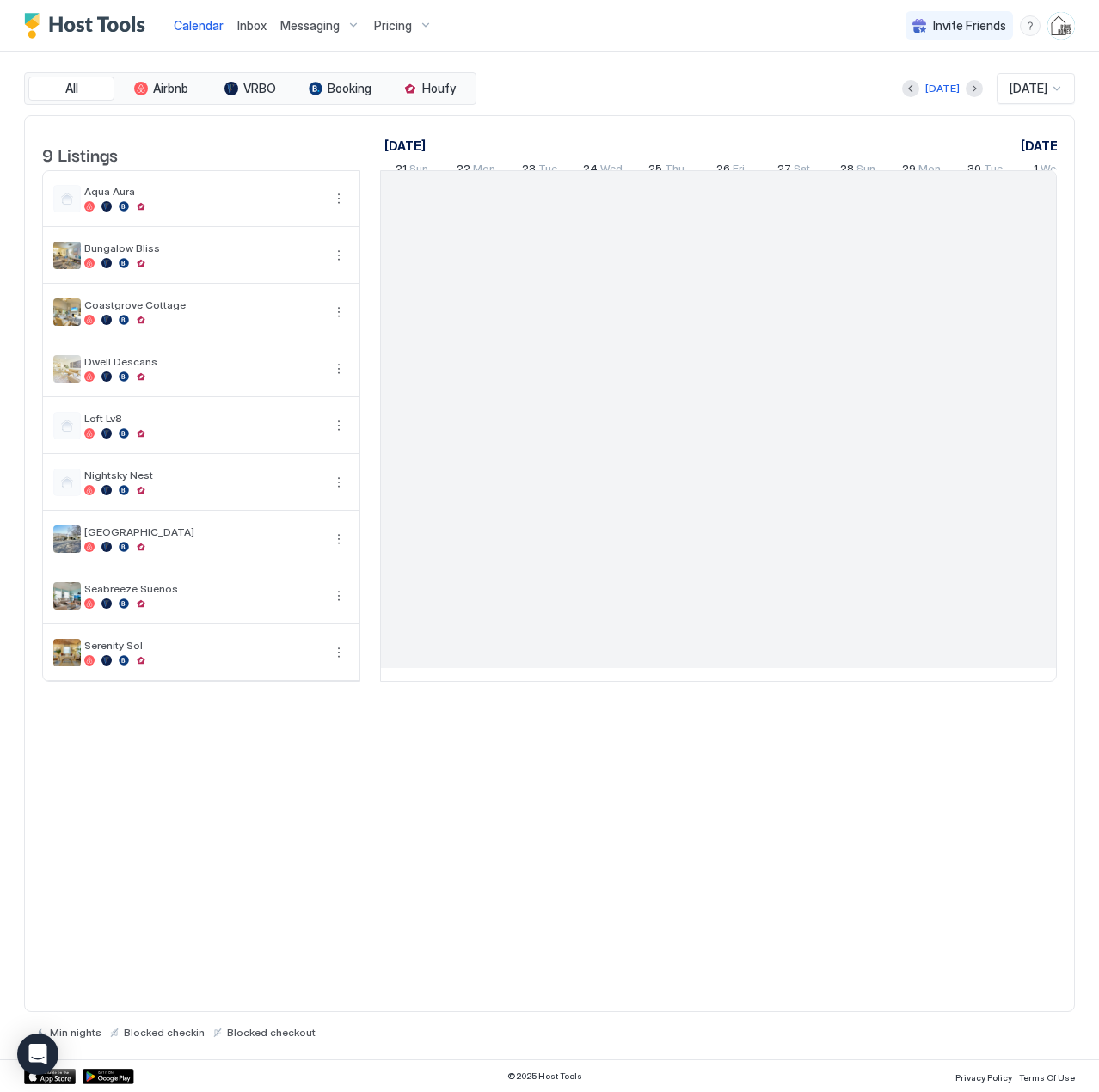
scroll to position [0, 956]
